Goal: Task Accomplishment & Management: Use online tool/utility

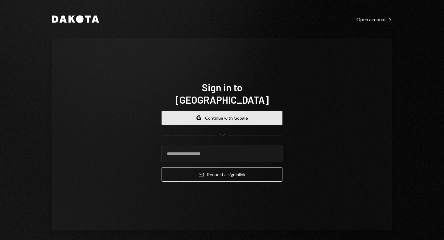
click at [229, 116] on button "Google Continue with Google" at bounding box center [221, 118] width 121 height 14
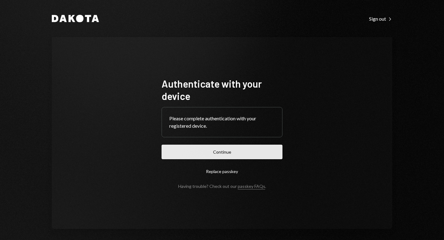
click at [230, 149] on button "Continue" at bounding box center [221, 151] width 121 height 14
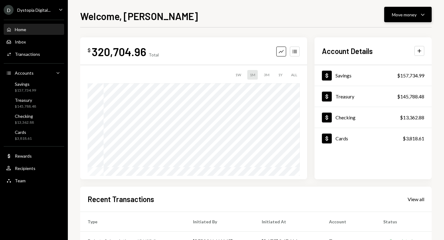
click at [403, 11] on div "Move money" at bounding box center [404, 14] width 25 height 6
click at [387, 32] on div "Send" at bounding box center [402, 33] width 45 height 6
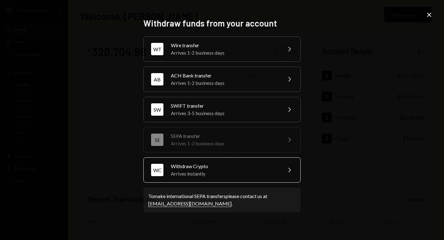
click at [233, 168] on div "Withdraw Crypto" at bounding box center [224, 165] width 107 height 7
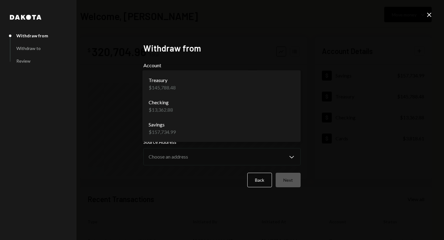
click at [212, 86] on body "**********" at bounding box center [222, 120] width 444 height 240
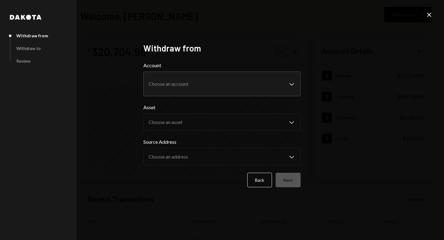
click at [429, 14] on icon at bounding box center [429, 15] width 4 height 4
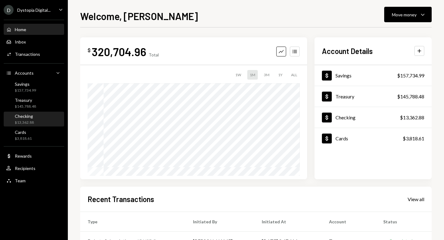
click at [32, 124] on div "$13,362.88" at bounding box center [24, 122] width 19 height 5
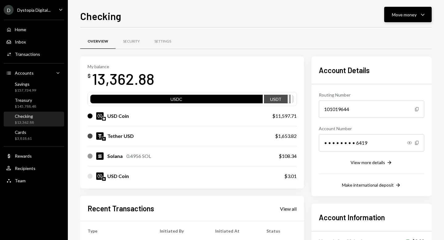
click at [412, 15] on div "Move money" at bounding box center [404, 14] width 25 height 6
click at [388, 30] on div "Send" at bounding box center [402, 33] width 45 height 6
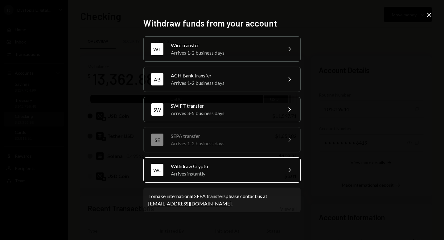
click at [208, 172] on div "Arrives instantly" at bounding box center [224, 173] width 107 height 7
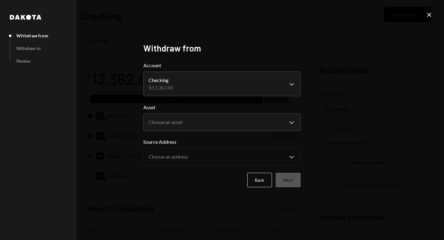
click at [430, 15] on icon "Close" at bounding box center [428, 14] width 7 height 7
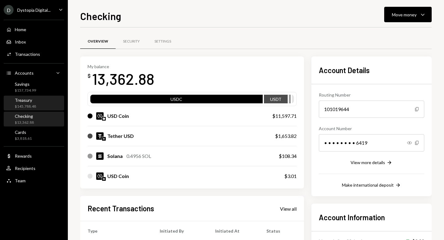
click at [26, 104] on div "$145,788.48" at bounding box center [25, 106] width 21 height 5
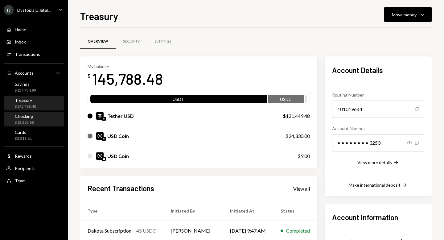
click at [22, 122] on div "$13,362.88" at bounding box center [24, 122] width 19 height 5
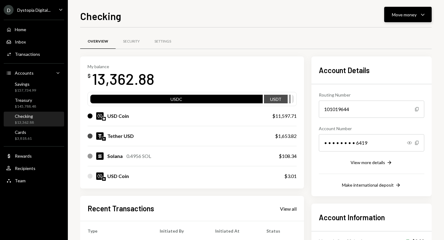
click at [404, 18] on button "Move money Caret Down" at bounding box center [407, 14] width 47 height 15
click at [392, 31] on div "Send" at bounding box center [402, 33] width 45 height 6
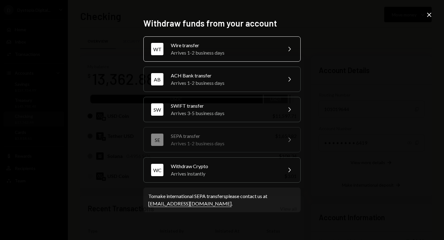
click at [221, 47] on div "Wire transfer" at bounding box center [224, 45] width 107 height 7
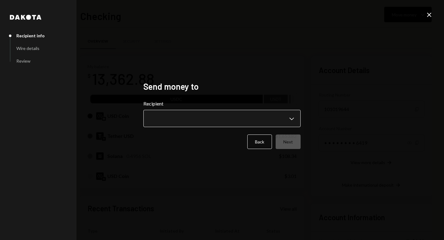
click at [189, 119] on body "D Dystopia Digital... Caret Down Home Home Inbox Inbox Activities Transactions …" at bounding box center [222, 120] width 444 height 240
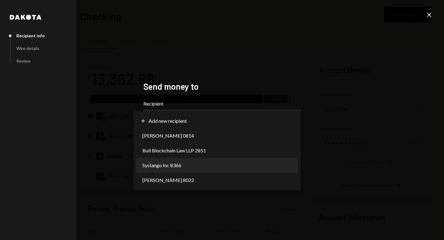
select select "**********"
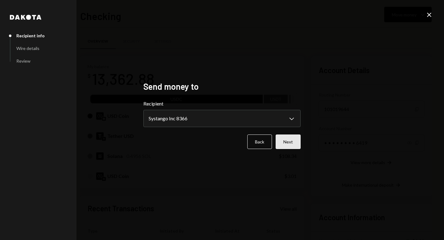
click at [294, 139] on button "Next" at bounding box center [287, 141] width 25 height 14
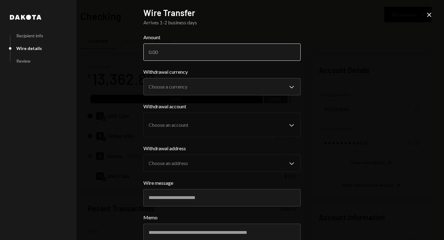
click at [181, 49] on input "Amount" at bounding box center [221, 51] width 157 height 17
paste input "7700.00"
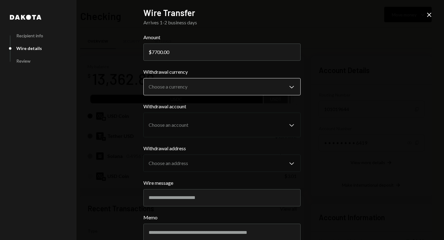
type input "7700.00"
click at [165, 88] on body "D Dystopia Digital... Caret Down Home Home Inbox Inbox Activities Transactions …" at bounding box center [222, 120] width 444 height 240
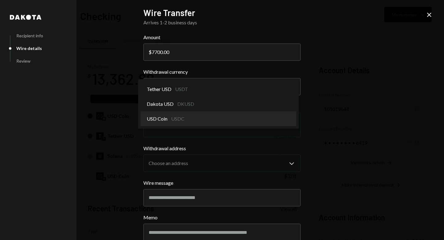
select select "****"
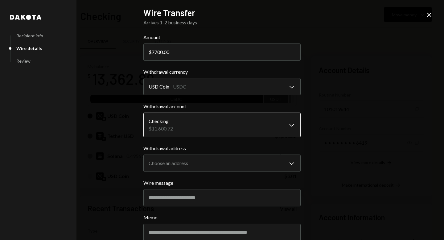
scroll to position [40, 0]
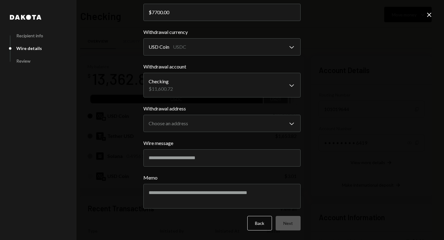
click at [174, 110] on label "Withdrawal address" at bounding box center [221, 108] width 157 height 7
click at [174, 121] on body "D Dystopia Digital... Caret Down Home Home Inbox Inbox Activities Transactions …" at bounding box center [222, 120] width 444 height 240
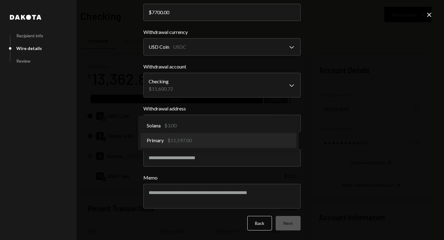
select select "**********"
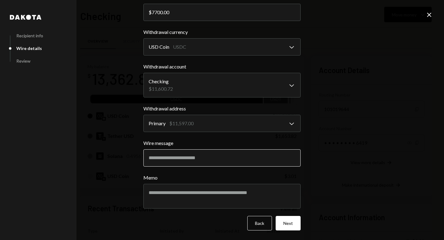
click at [183, 157] on input "Wire message" at bounding box center [221, 157] width 157 height 17
click at [170, 153] on input "Wire message" at bounding box center [221, 157] width 157 height 17
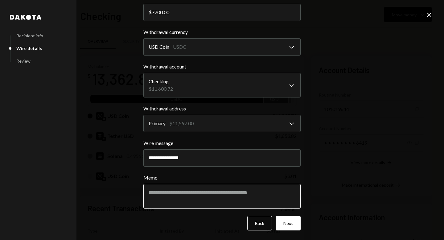
type input "**********"
click at [156, 196] on textarea "Memo" at bounding box center [221, 196] width 157 height 25
type textarea "**********"
click at [289, 221] on button "Next" at bounding box center [287, 223] width 25 height 14
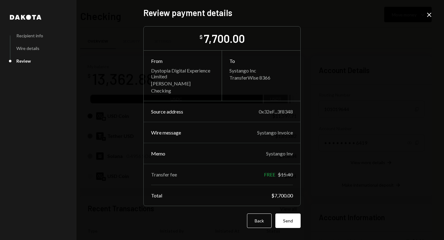
scroll to position [0, 0]
click at [289, 221] on button "Send" at bounding box center [287, 220] width 25 height 14
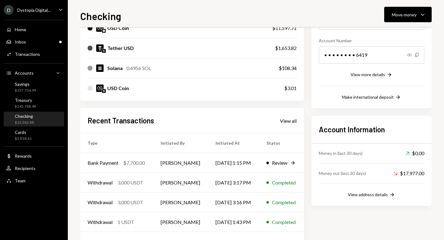
scroll to position [112, 0]
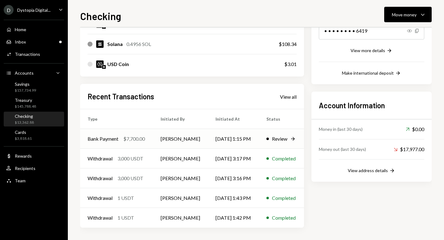
click at [142, 141] on div "$7,700.00" at bounding box center [134, 138] width 22 height 7
